Goal: Task Accomplishment & Management: Use online tool/utility

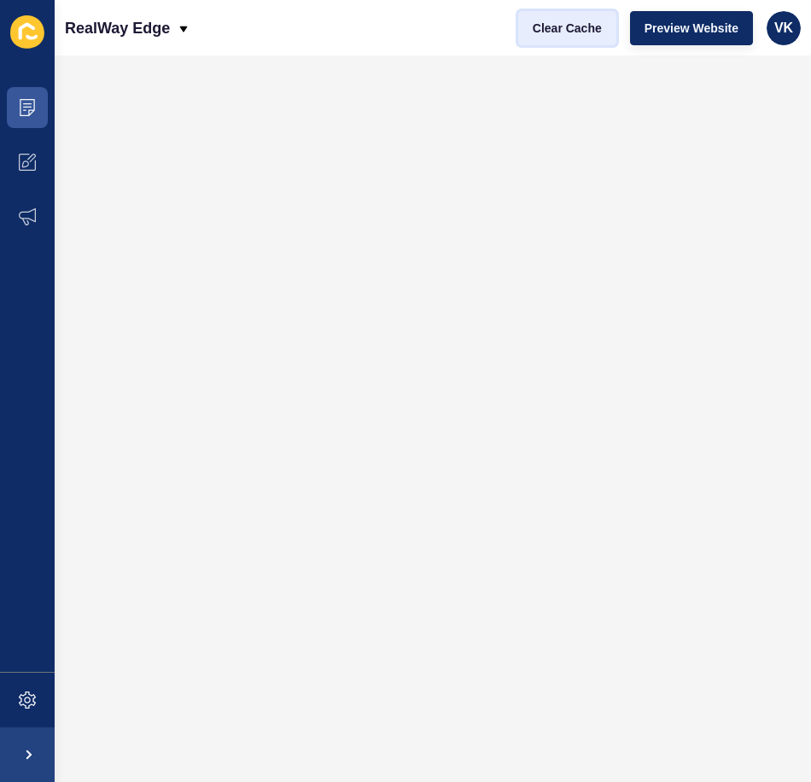
click at [573, 26] on span "Clear Cache" at bounding box center [567, 28] width 69 height 17
click at [567, 35] on span "Clear Cache" at bounding box center [567, 28] width 69 height 17
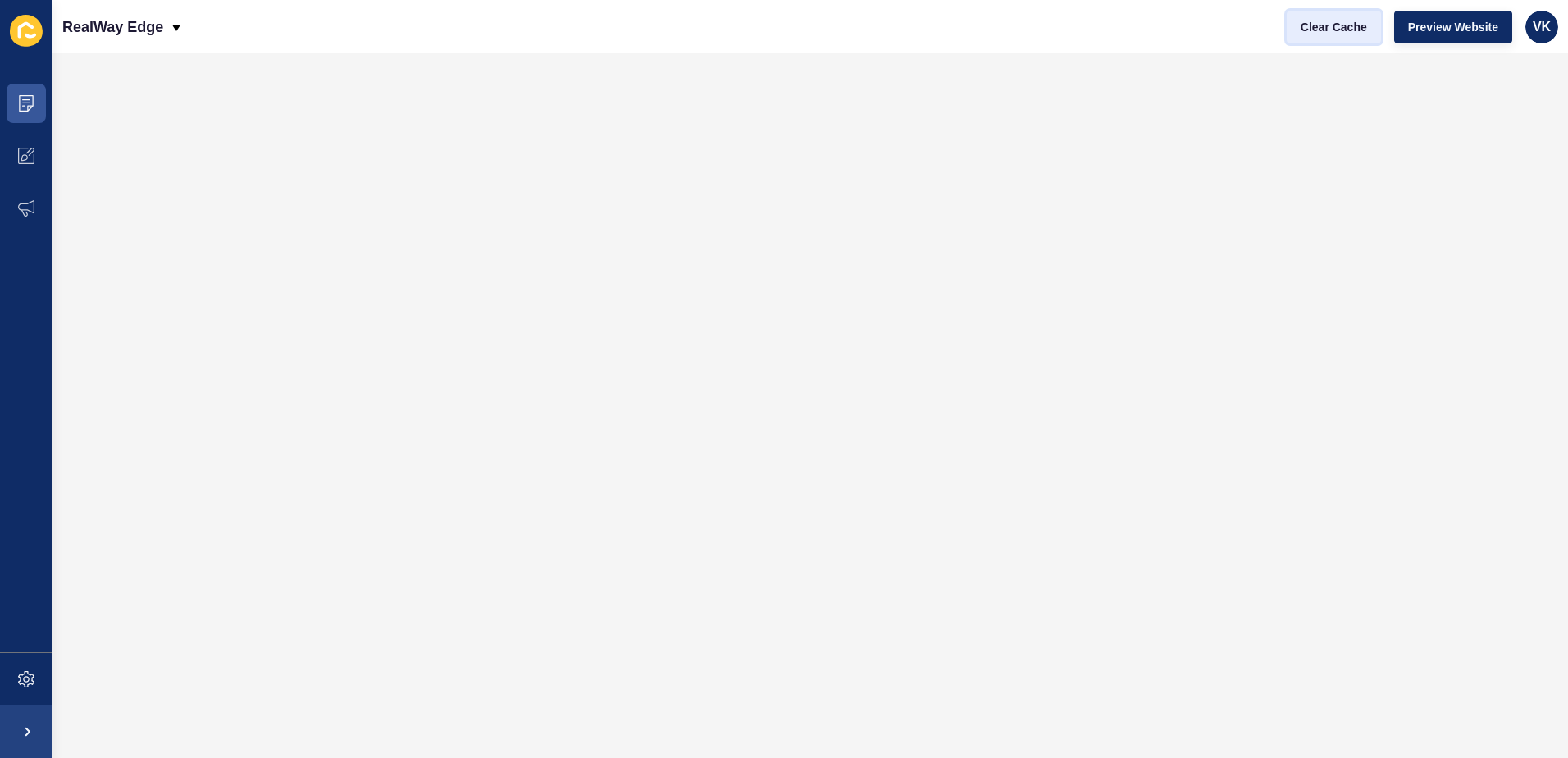
click at [1323, 28] on span "Clear Cache" at bounding box center [1333, 27] width 66 height 16
click at [1330, 26] on span "Clear Cache" at bounding box center [1333, 27] width 66 height 16
